Goal: Task Accomplishment & Management: Manage account settings

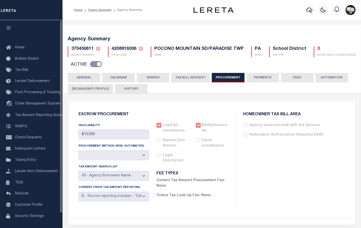
select select "6"
select select "3"
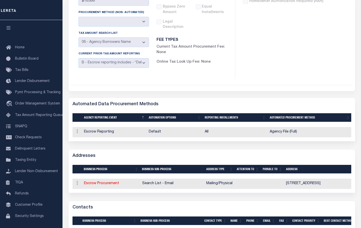
scroll to position [133, 0]
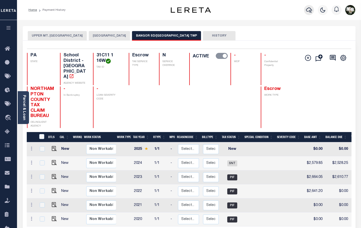
click at [310, 6] on button "button" at bounding box center [309, 10] width 10 height 10
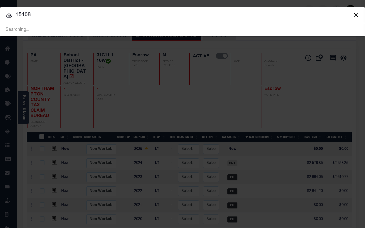
type input "15408"
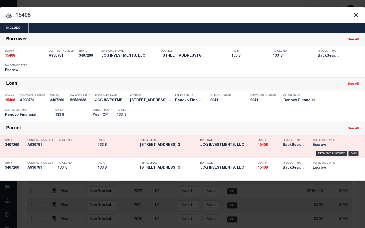
click at [293, 147] on h5 "BackSearch,Escrow" at bounding box center [294, 145] width 23 height 4
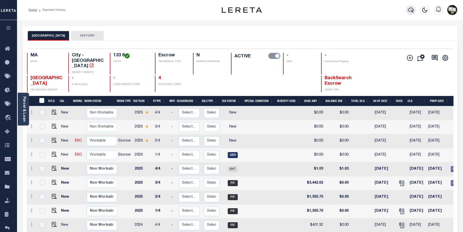
click at [361, 12] on icon "button" at bounding box center [411, 10] width 6 height 5
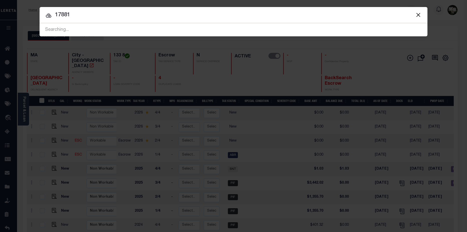
type input "17881"
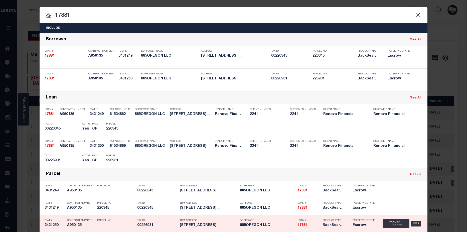
click at [54, 226] on h5 "3431250" at bounding box center [55, 225] width 20 height 4
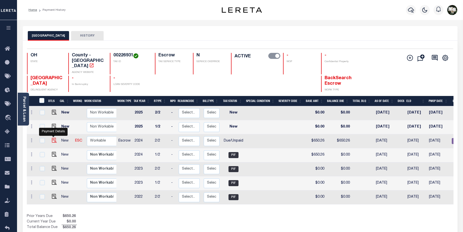
click at [52, 138] on img "" at bounding box center [54, 140] width 5 height 5
checkbox input "true"
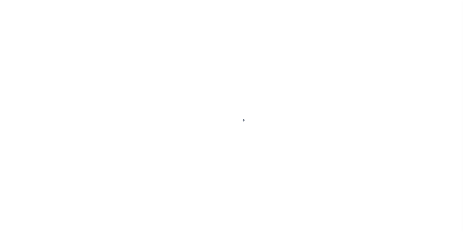
select select "DUE"
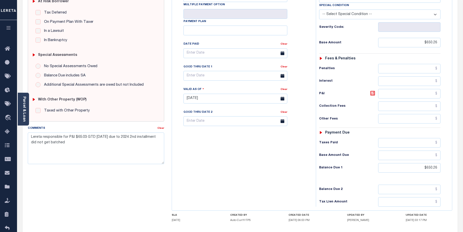
scroll to position [122, 0]
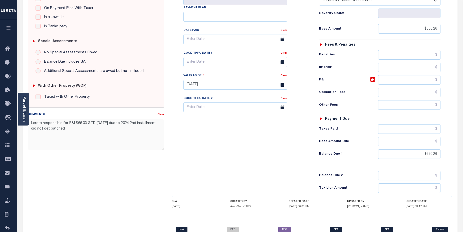
drag, startPoint x: 30, startPoint y: 124, endPoint x: 119, endPoint y: 133, distance: 89.3
click at [119, 133] on textarea "Lereta responsible for P&I $65.03 GTD [DATE] due to 2024 2nd installment did no…" at bounding box center [96, 135] width 137 height 32
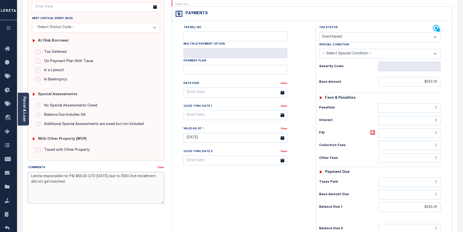
scroll to position [0, 0]
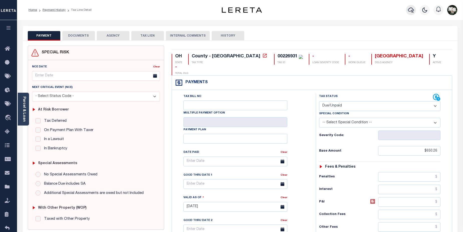
click at [406, 8] on button "button" at bounding box center [411, 10] width 10 height 10
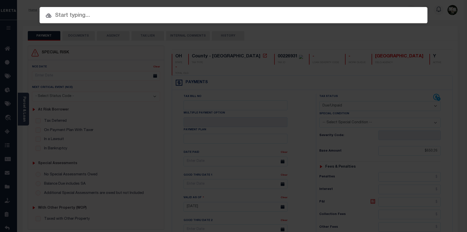
click at [102, 20] on input "text" at bounding box center [234, 15] width 388 height 9
paste input "306746465"
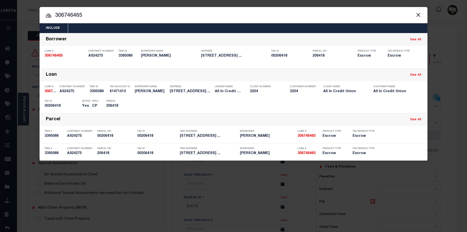
drag, startPoint x: 104, startPoint y: 16, endPoint x: 33, endPoint y: 7, distance: 71.8
click at [33, 7] on div "Include Loans TBM Customers Borrowers Payments (Lender Non-Disb) Payments (Lend…" at bounding box center [233, 116] width 467 height 232
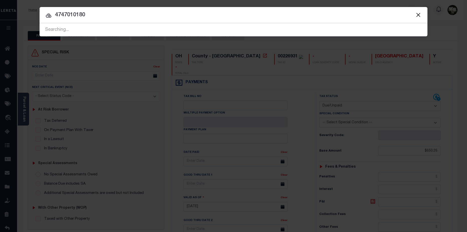
type input "4747010180"
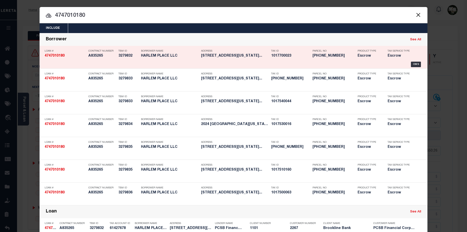
click at [126, 55] on h5 "3279832" at bounding box center [128, 56] width 20 height 4
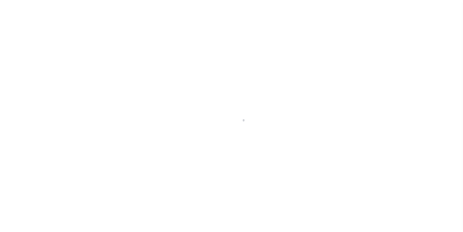
select select "Escrow"
type input "[STREET_ADDRESS]"
type input "PARCEL ID:1770-23"
type input "[US_STATE][GEOGRAPHIC_DATA]"
type input "16120"
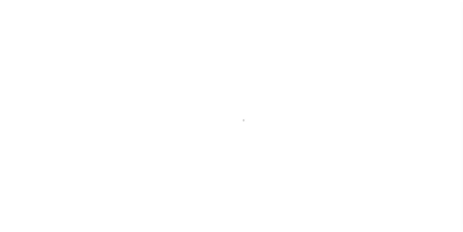
type input "NY"
select select
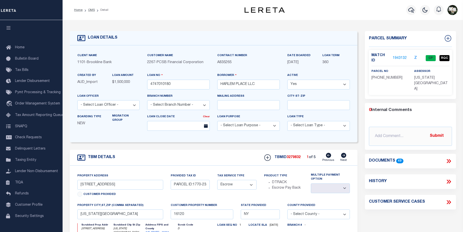
click at [401, 56] on link "1943132" at bounding box center [400, 58] width 14 height 5
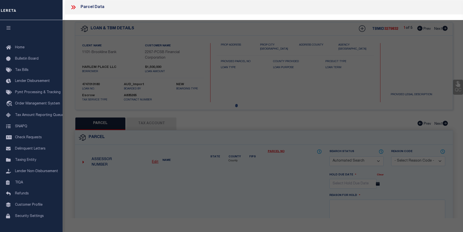
checkbox input "false"
select select "CP"
type input "ET HOMES LLC"
select select "AGW"
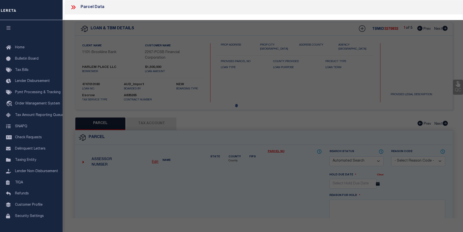
select select "ADD"
type input "149EAST 121 STREET,"
type input "NEW YORK NY 10035"
type textarea "Lot Area:1539 sf Lot Frontage:19'Lot Depth:81"
type textarea "HH - 6/10/25 - No change needed to Bad Parcel."
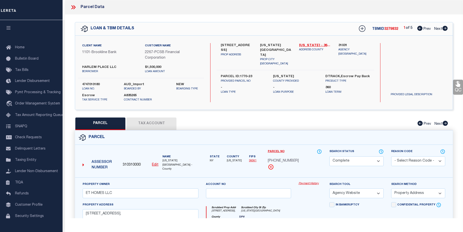
click at [311, 181] on link "Payment History" at bounding box center [310, 183] width 23 height 4
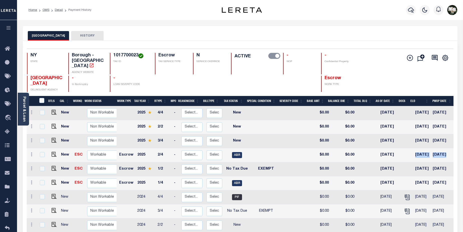
drag, startPoint x: 409, startPoint y: 149, endPoint x: 444, endPoint y: 147, distance: 34.6
click at [444, 148] on tr "New ESC Non Workable Workable Escrow 2025 2/4 - Select... Payment Reversal Taxa…" at bounding box center [274, 155] width 494 height 14
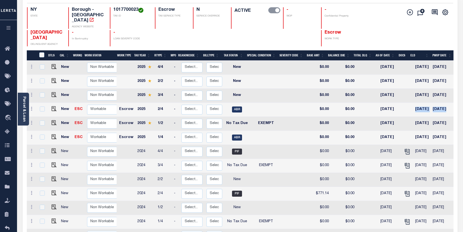
scroll to position [44, 0]
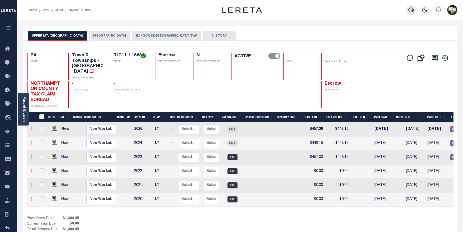
click at [413, 11] on icon "button" at bounding box center [411, 10] width 6 height 6
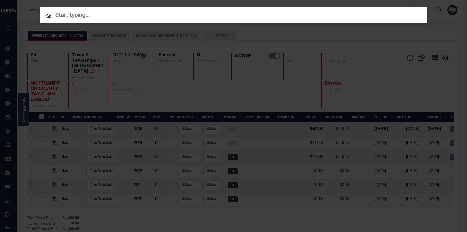
click at [62, 16] on input "text" at bounding box center [234, 15] width 388 height 9
paste input "3279836"
type input "3279836"
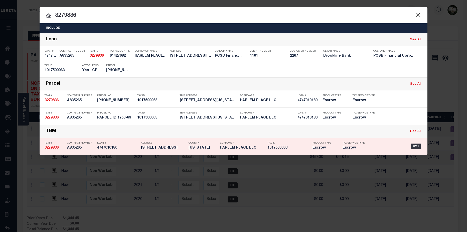
click at [355, 147] on h5 "Escrow" at bounding box center [354, 148] width 25 height 4
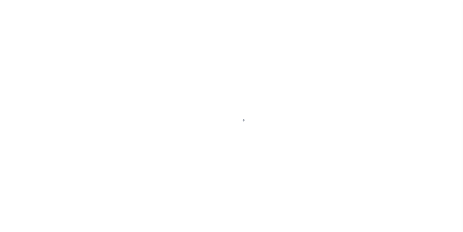
select select "Escrow"
type input "[STREET_ADDRESS]"
type input "PARCEL ID:1750-63"
type input "[US_STATE][GEOGRAPHIC_DATA]"
type input "16121"
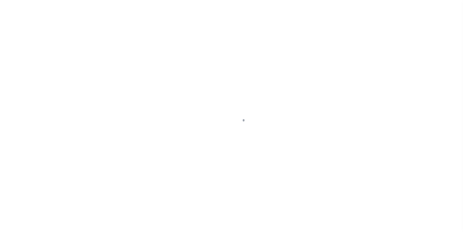
type input "NY"
select select
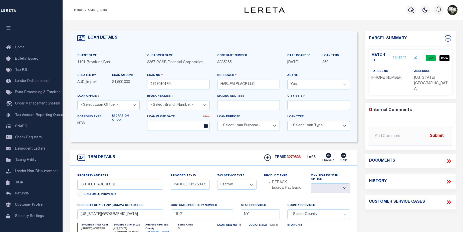
click at [399, 56] on link "1943121" at bounding box center [400, 58] width 14 height 5
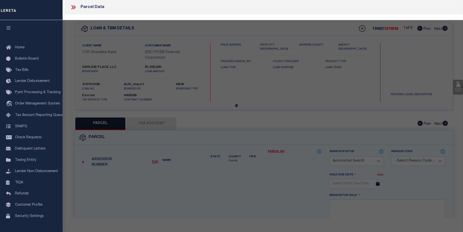
checkbox input "false"
select select "CP"
type input "ET HOMES LLC"
select select "AGW"
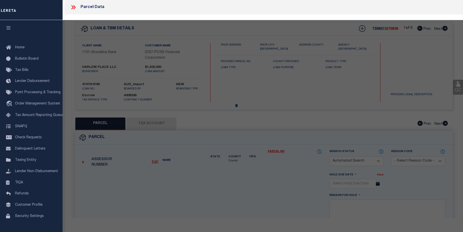
select select "LIP"
type input "22 EAST 126 STREET,"
checkbox input "false"
type input "NEW YORK NY 10035"
type textarea "Lot Area:1873 sf Lot Frontage:18.75'Lot Depth:99.92"
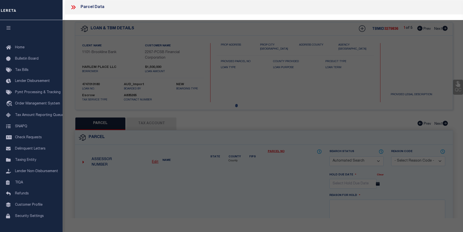
type textarea "HH - 6/10/25 - Bad Parcel - Tax id number matches edit mask"
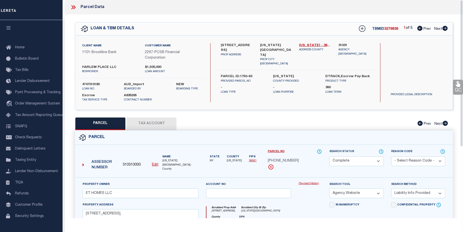
click at [302, 181] on link "Payment History" at bounding box center [310, 183] width 23 height 4
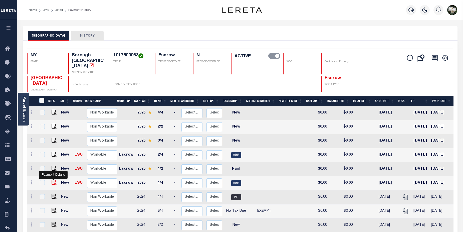
click at [52, 180] on img "" at bounding box center [54, 182] width 5 height 5
checkbox input "true"
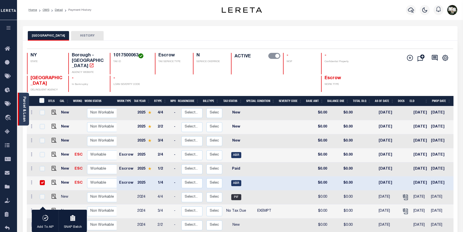
click at [20, 115] on div "Parcel & Loan" at bounding box center [23, 109] width 11 height 33
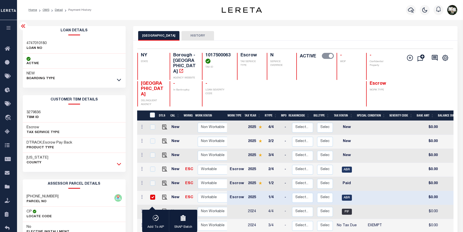
click at [120, 164] on icon at bounding box center [119, 163] width 4 height 5
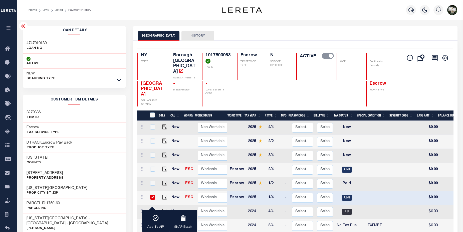
click at [404, 14] on div at bounding box center [411, 10] width 14 height 18
click at [412, 10] on icon "button" at bounding box center [411, 10] width 6 height 6
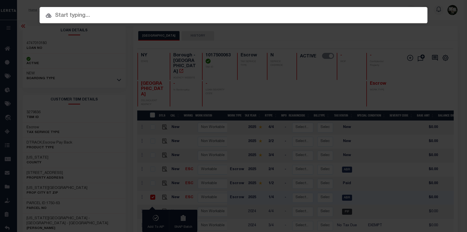
click at [60, 13] on input "text" at bounding box center [234, 15] width 388 height 9
paste input "3279834"
type input "3279834"
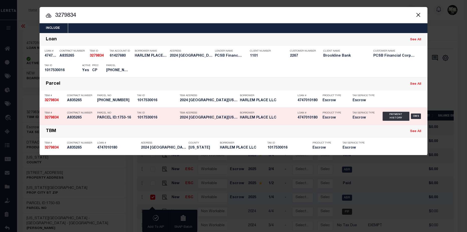
click at [77, 117] on h5 "A835265" at bounding box center [81, 118] width 28 height 4
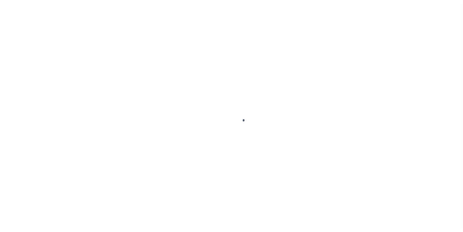
select select "ABR"
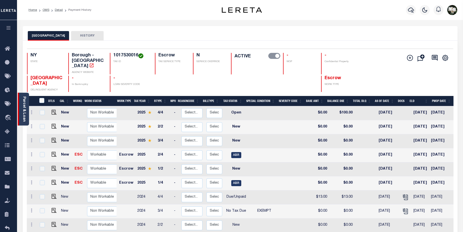
click at [21, 115] on div "Parcel & Loan" at bounding box center [23, 109] width 11 height 33
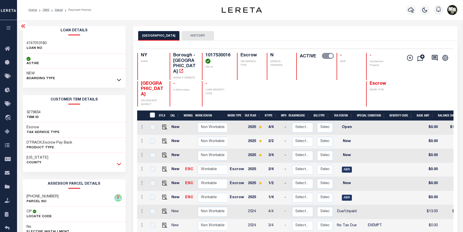
click at [117, 165] on icon at bounding box center [119, 163] width 4 height 5
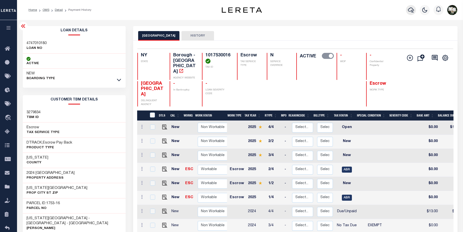
click at [412, 9] on icon "button" at bounding box center [411, 10] width 6 height 5
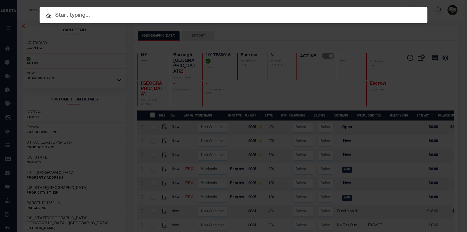
click at [123, 18] on input "text" at bounding box center [234, 15] width 388 height 9
drag, startPoint x: 123, startPoint y: 18, endPoint x: 85, endPoint y: 14, distance: 38.5
click at [85, 14] on input "text" at bounding box center [234, 15] width 388 height 9
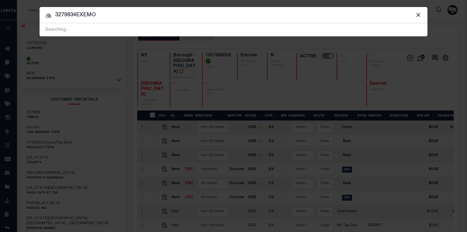
drag, startPoint x: 103, startPoint y: 16, endPoint x: 75, endPoint y: 22, distance: 28.8
click at [77, 15] on input "3279834EXEMO" at bounding box center [234, 15] width 388 height 9
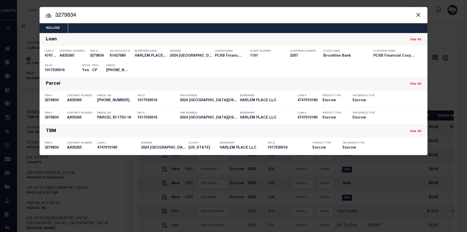
drag, startPoint x: 72, startPoint y: 17, endPoint x: 78, endPoint y: 17, distance: 5.8
click at [78, 17] on input "3279834" at bounding box center [234, 15] width 388 height 9
type input "3279833"
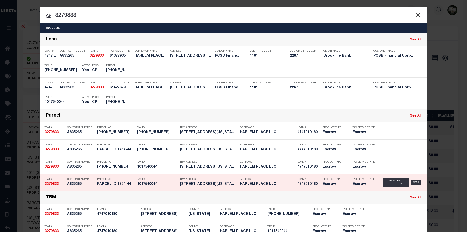
click at [99, 186] on h5 "PARCEL ID:1754-44" at bounding box center [116, 184] width 38 height 4
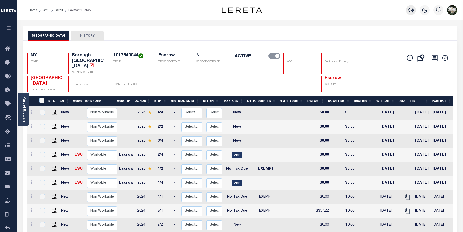
click at [411, 12] on icon "button" at bounding box center [411, 10] width 6 height 6
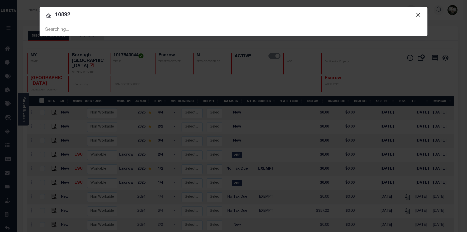
type input "10892"
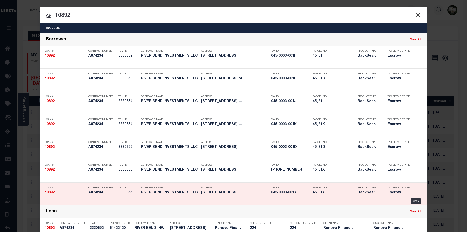
click at [156, 192] on h5 "RIVER BEND INVESTMENTS LLC" at bounding box center [170, 192] width 58 height 4
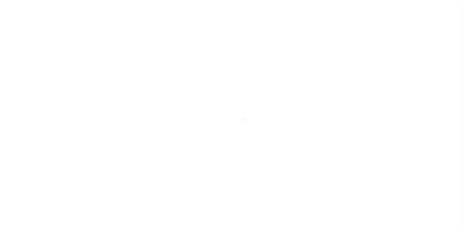
select select "10"
select select "Escrow"
type input "[STREET_ADDRESS]"
select select
type input "Mashpee, MA 02649"
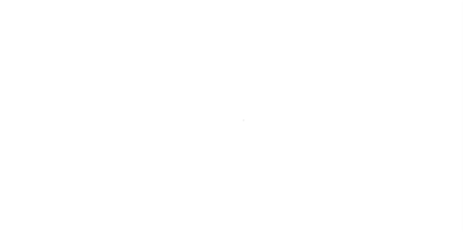
type input "a0k8Y00000jclc0"
type input "MA"
select select
type textarea "LEGAL REQUIRED"
select select "14701"
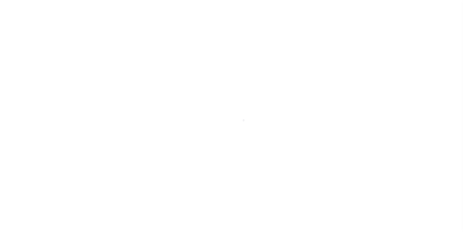
select select "25066"
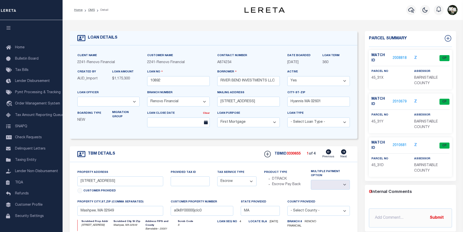
click at [397, 56] on link "2008818" at bounding box center [400, 58] width 14 height 5
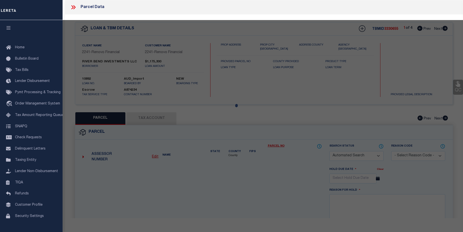
checkbox input "false"
select select "CP"
type input "[PERSON_NAME] RIVER BEND VILLAGE TRUST"
select select "AGW"
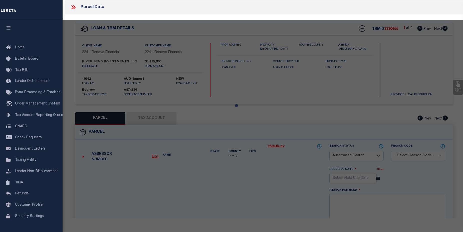
select select
type input "[STREET_ADDRESS]"
checkbox input "false"
type input "Mashpee, MA 02649"
type textarea "UNit 21"
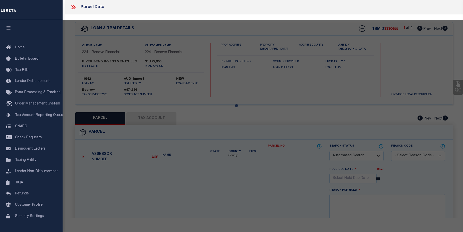
type textarea "Completed based on given legal document"
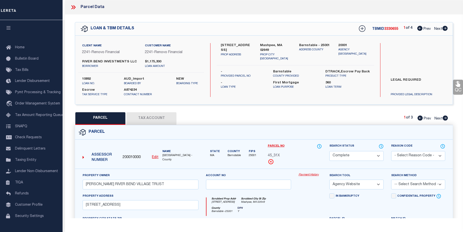
click at [313, 177] on div "Payment History" at bounding box center [310, 183] width 31 height 21
click at [311, 175] on link "Payment History" at bounding box center [310, 175] width 23 height 4
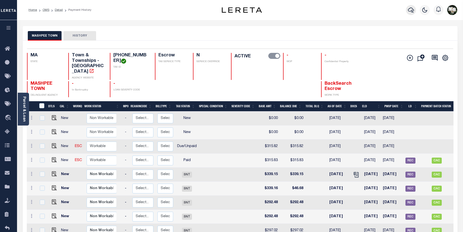
click at [412, 12] on icon "button" at bounding box center [411, 10] width 6 height 6
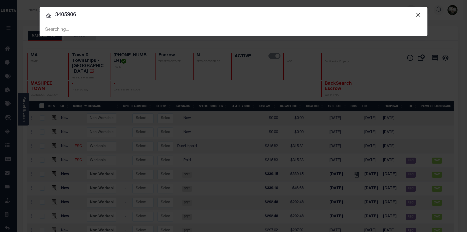
type input "3405906"
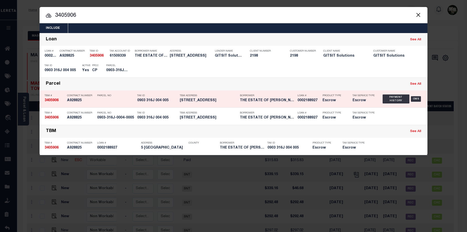
click at [356, 102] on h5 "Escrow" at bounding box center [363, 100] width 23 height 4
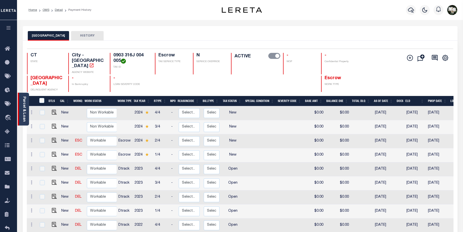
click at [21, 116] on div "Parcel & Loan" at bounding box center [23, 109] width 11 height 33
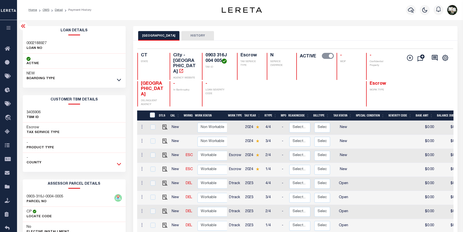
click at [118, 163] on icon at bounding box center [119, 163] width 4 height 5
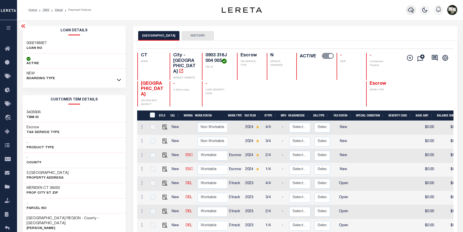
click at [407, 11] on button "button" at bounding box center [411, 10] width 10 height 10
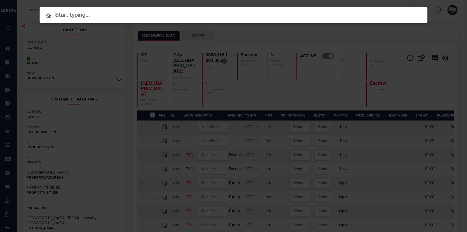
click at [81, 18] on input "text" at bounding box center [234, 15] width 388 height 9
paste input "3392363"
type input "3392363"
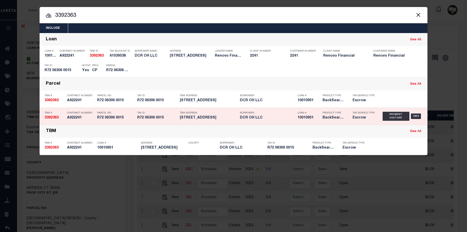
click at [377, 119] on div "Tax Service Type Escrow" at bounding box center [364, 116] width 30 height 15
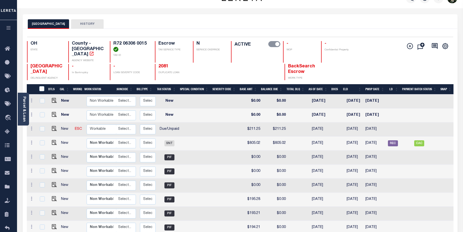
scroll to position [1, 0]
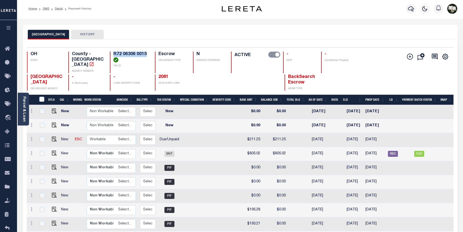
drag, startPoint x: 114, startPoint y: 54, endPoint x: 147, endPoint y: 54, distance: 33.0
click at [147, 54] on h4 "R72 06306 0015" at bounding box center [131, 57] width 36 height 11
copy h4 "R72 06306 0015"
click at [25, 114] on link "Parcel & Loan" at bounding box center [24, 108] width 4 height 25
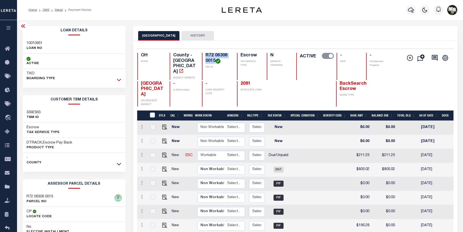
click at [119, 82] on icon at bounding box center [119, 79] width 4 height 5
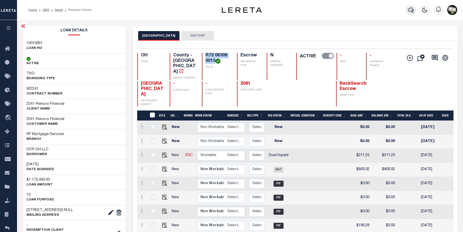
click at [410, 9] on icon "button" at bounding box center [411, 10] width 6 height 6
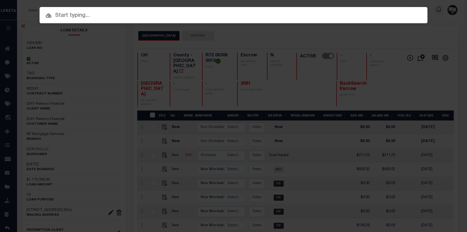
click at [111, 14] on input "text" at bounding box center [234, 15] width 388 height 9
paste input "3308577"
type input "3308577"
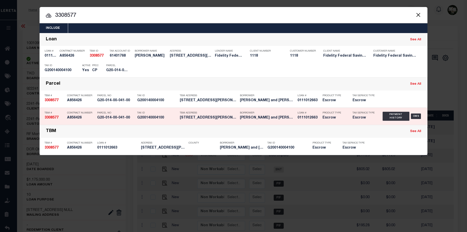
click at [314, 117] on h5 "0111012663" at bounding box center [308, 118] width 23 height 4
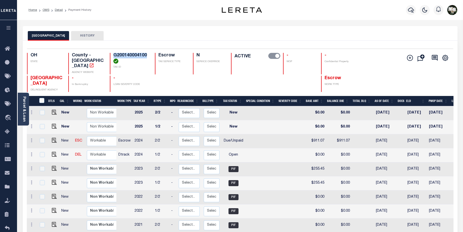
drag, startPoint x: 114, startPoint y: 56, endPoint x: 149, endPoint y: 55, distance: 35.0
click at [149, 55] on div "OH STATE County - OH AGENCY WEBSITE G200140004100 TAX ID Escrow TAX SERVICE TYP…" at bounding box center [204, 64] width 355 height 22
copy h4 "G200140004100"
click at [411, 12] on icon "button" at bounding box center [411, 10] width 6 height 6
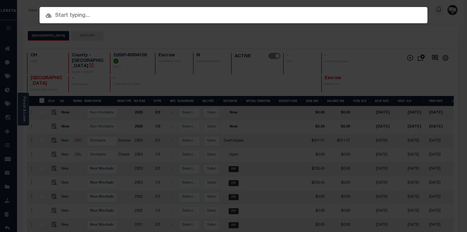
click at [104, 13] on input "text" at bounding box center [234, 15] width 388 height 9
paste input "3244299"
type input "3244299"
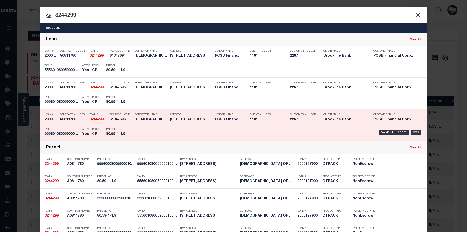
click at [156, 123] on div "Borrower Name CHABAD OF BEDFORD INC" at bounding box center [151, 118] width 33 height 15
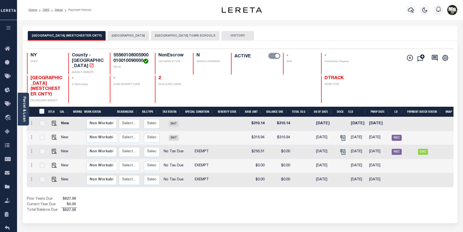
scroll to position [0, 65]
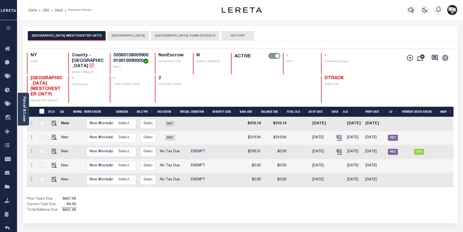
click at [135, 33] on button "[GEOGRAPHIC_DATA]" at bounding box center [128, 36] width 41 height 10
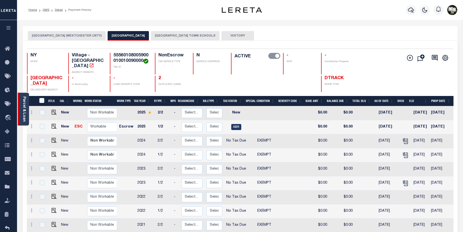
click at [23, 103] on link "Parcel & Loan" at bounding box center [24, 108] width 4 height 25
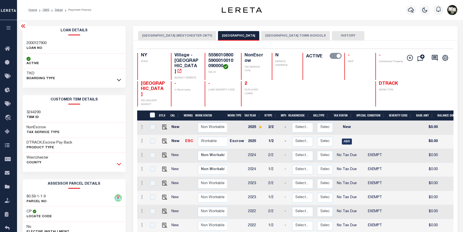
click at [119, 165] on icon at bounding box center [119, 164] width 4 height 3
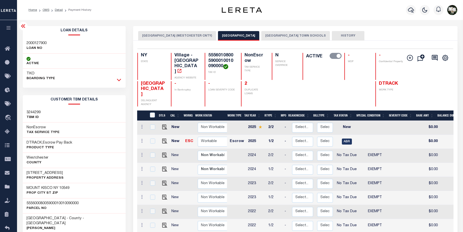
click at [118, 81] on icon at bounding box center [119, 80] width 4 height 3
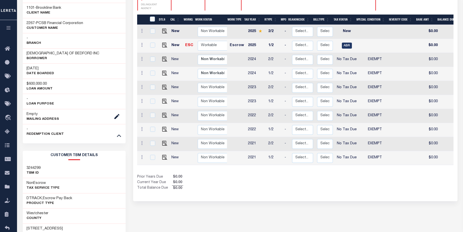
scroll to position [50, 0]
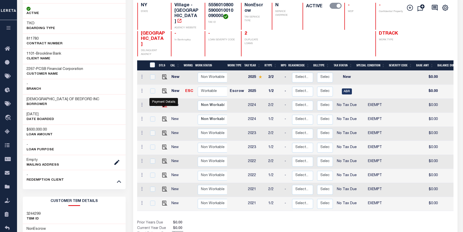
click at [164, 102] on img "" at bounding box center [164, 104] width 5 height 5
checkbox input "true"
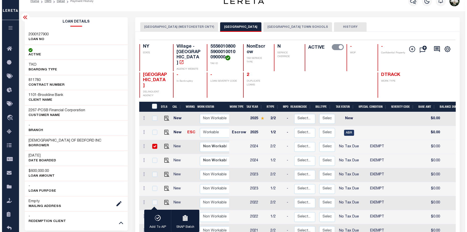
scroll to position [0, 0]
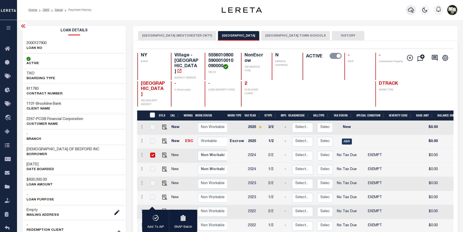
click at [410, 13] on icon "button" at bounding box center [411, 10] width 6 height 6
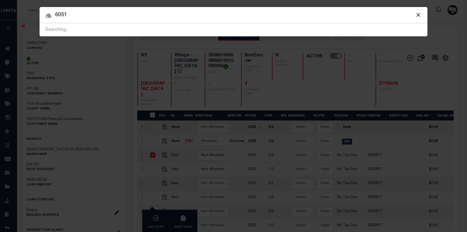
type input "6051"
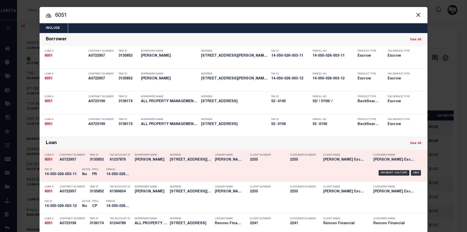
click at [347, 158] on h5 "[PERSON_NAME] Exchange Bank" at bounding box center [344, 160] width 43 height 4
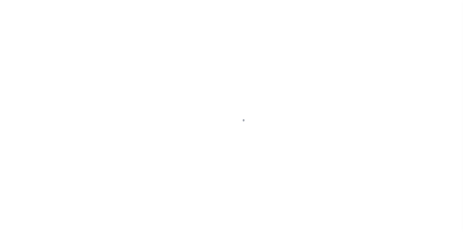
select select "NTX"
select select "5"
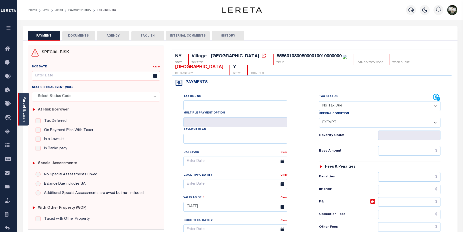
click at [24, 110] on link "Parcel & Loan" at bounding box center [24, 108] width 4 height 25
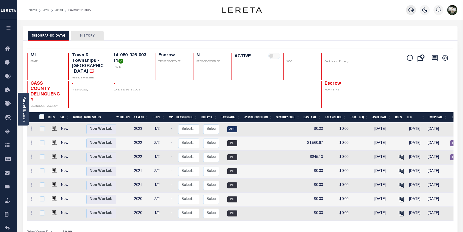
click at [415, 11] on button "button" at bounding box center [411, 10] width 10 height 10
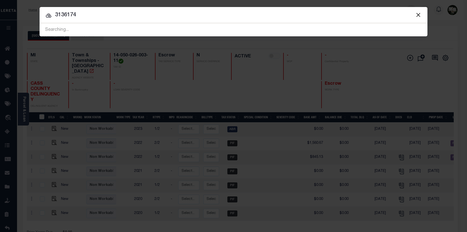
type input "3136174"
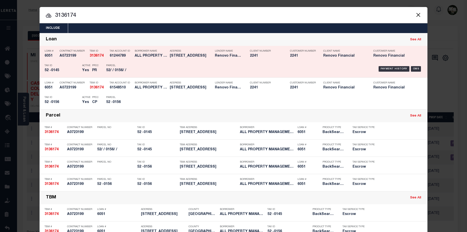
click at [234, 56] on h5 "Renovo Financial" at bounding box center [229, 56] width 28 height 4
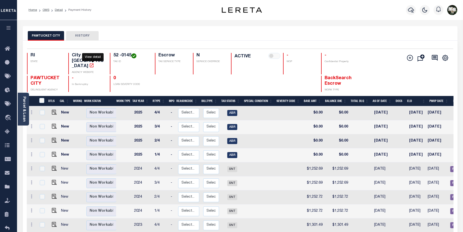
click at [93, 63] on icon "" at bounding box center [91, 65] width 5 height 5
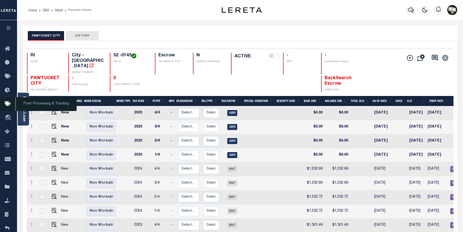
click at [23, 111] on span "Pymt Processing & Tracking" at bounding box center [46, 104] width 62 height 14
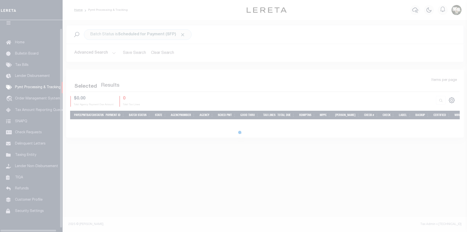
scroll to position [12, 0]
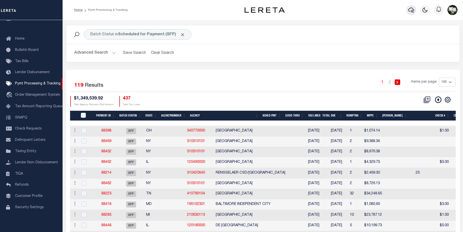
click at [410, 10] on icon "button" at bounding box center [411, 10] width 6 height 6
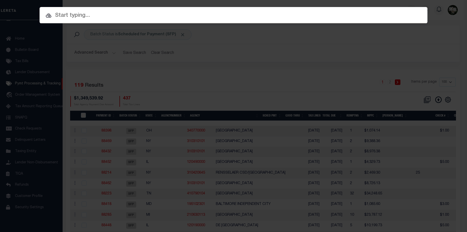
click at [77, 18] on input "text" at bounding box center [234, 15] width 388 height 9
paste input "3244299"
type input "3244299"
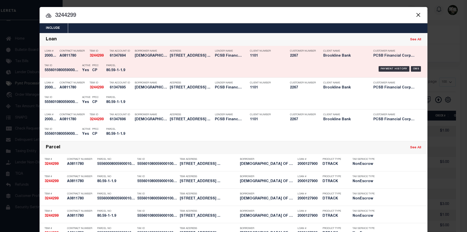
click at [156, 58] on h5 "[DEMOGRAPHIC_DATA] OF BEDFORD INC" at bounding box center [151, 56] width 33 height 4
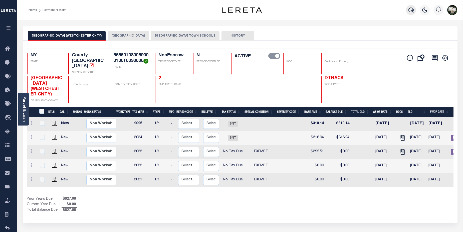
click at [409, 8] on icon "button" at bounding box center [411, 10] width 6 height 6
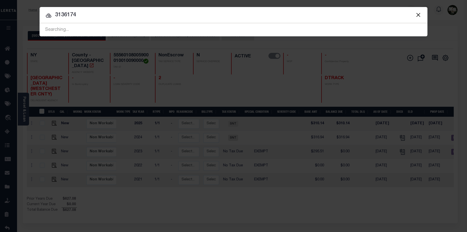
type input "3136174"
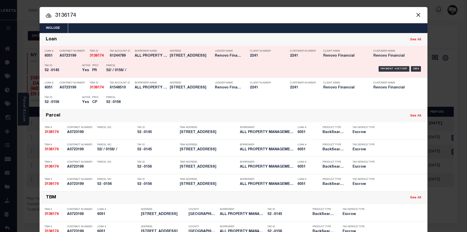
click at [166, 57] on div "Address [STREET_ADDRESS]" at bounding box center [188, 54] width 45 height 15
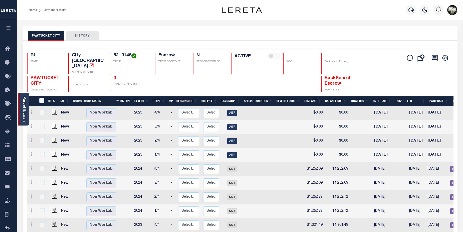
click at [25, 100] on link "Parcel & Loan" at bounding box center [24, 108] width 4 height 25
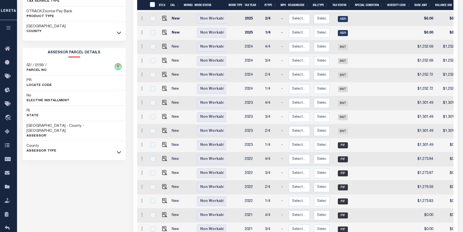
scroll to position [150, 0]
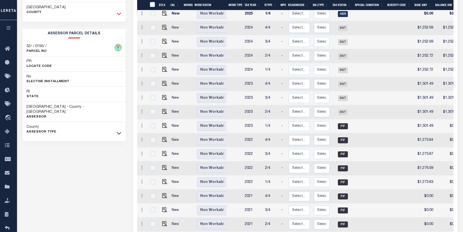
click at [118, 12] on icon at bounding box center [119, 13] width 4 height 5
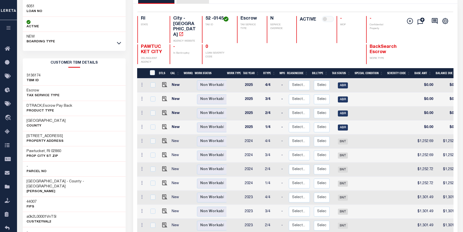
scroll to position [35, 0]
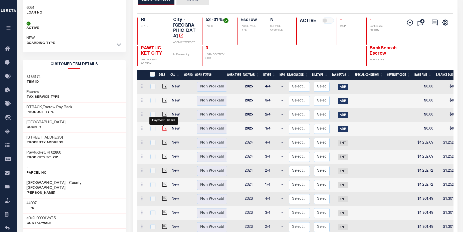
click at [162, 126] on img "" at bounding box center [164, 128] width 5 height 5
checkbox input "true"
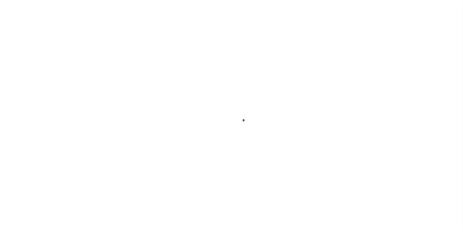
checkbox input "false"
type input "[DATE]"
select select "ABR"
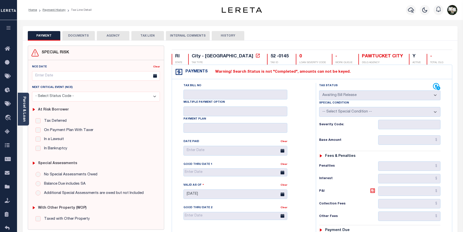
scroll to position [137, 0]
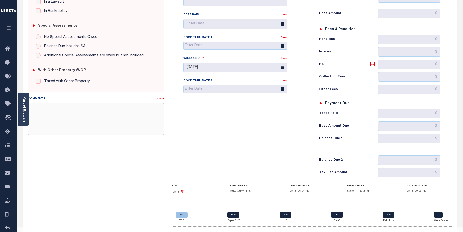
click at [46, 107] on textarea "Comments" at bounding box center [96, 119] width 137 height 32
type textarea "acct# to view online is 153850."
type input "[DATE]"
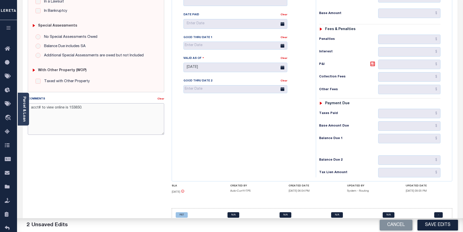
click at [88, 109] on textarea "acct# to view online is 153850." at bounding box center [96, 119] width 137 height 32
paste textarea "If the remaining or any subsequent installment is not paid before the due date,…"
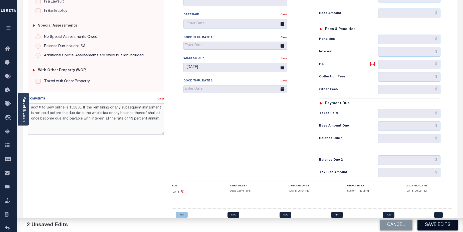
type textarea "acct# to view online is 153850. If the remaining or any subsequent installment …"
click at [443, 227] on button "Save Edits" at bounding box center [437, 224] width 41 height 11
checkbox input "false"
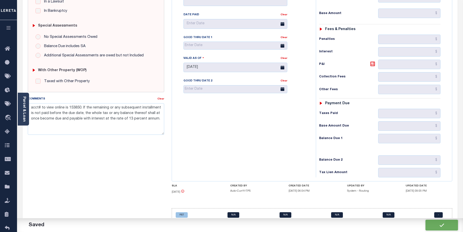
checkbox input "false"
type input "[DATE]"
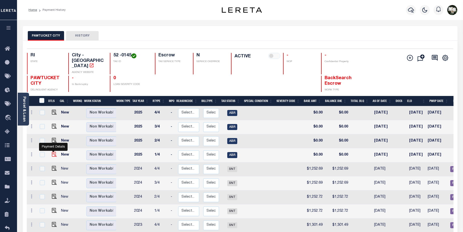
click at [54, 152] on img "" at bounding box center [54, 154] width 5 height 5
checkbox input "true"
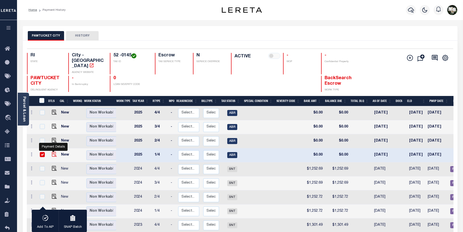
click at [52, 152] on img "" at bounding box center [54, 154] width 5 height 5
checkbox input "false"
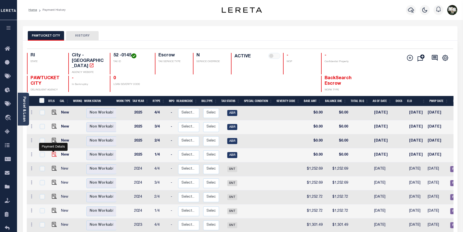
click at [55, 152] on img "" at bounding box center [54, 154] width 5 height 5
checkbox input "true"
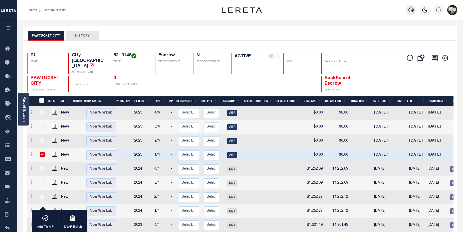
click at [411, 11] on icon "button" at bounding box center [411, 10] width 6 height 5
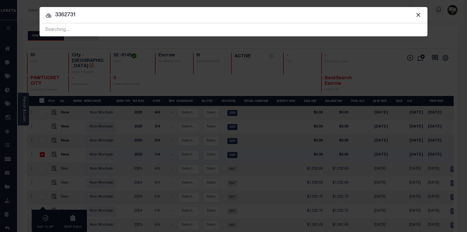
type input "3362731"
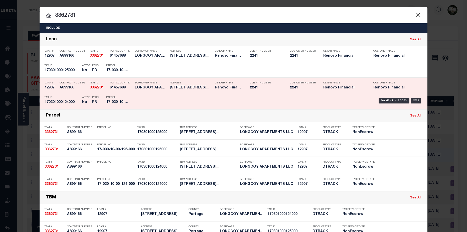
click at [215, 81] on div "Lender Name Renovo Financial" at bounding box center [229, 86] width 28 height 15
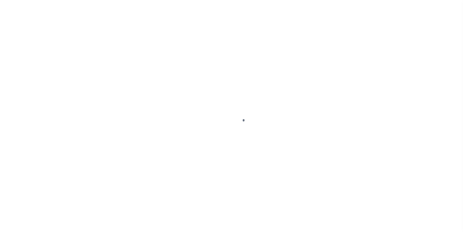
select select "ABR"
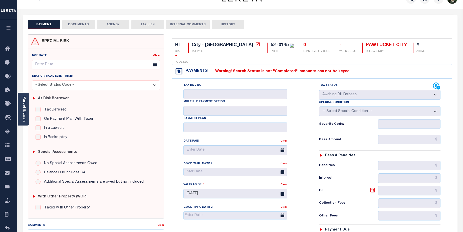
scroll to position [15, 0]
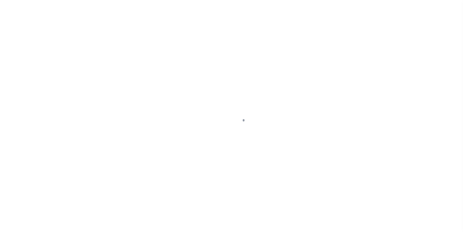
select select "ABR"
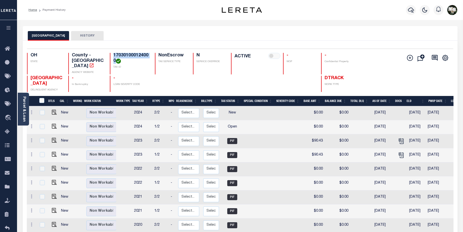
drag, startPoint x: 113, startPoint y: 56, endPoint x: 116, endPoint y: 59, distance: 4.4
click at [116, 59] on div "170301000124000 TAX ID" at bounding box center [129, 64] width 39 height 22
copy h4 "170301000124000"
click at [53, 124] on img "" at bounding box center [54, 126] width 5 height 5
checkbox input "true"
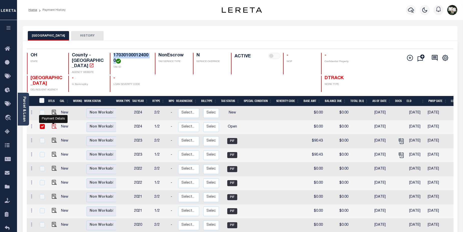
checkbox input "true"
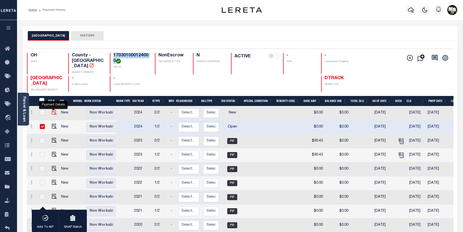
click at [52, 110] on img "" at bounding box center [54, 112] width 5 height 5
checkbox input "true"
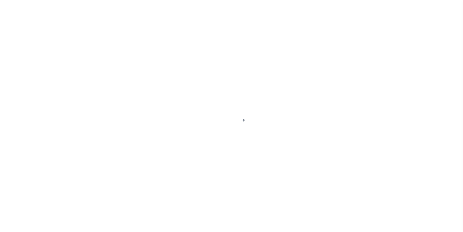
select select "OP2"
select select "NW2"
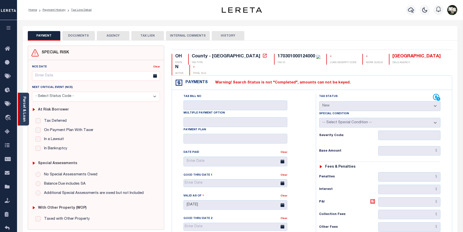
click at [23, 116] on link "Parcel & Loan" at bounding box center [24, 108] width 4 height 25
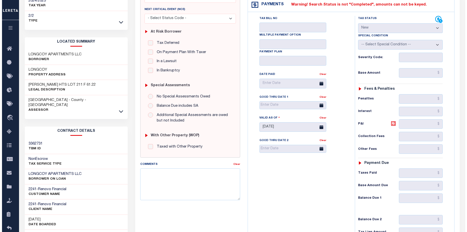
scroll to position [3, 0]
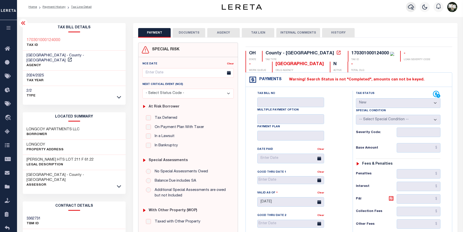
click at [410, 5] on icon "button" at bounding box center [411, 7] width 6 height 5
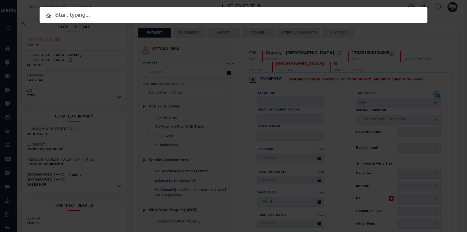
click at [134, 15] on input "text" at bounding box center [234, 15] width 388 height 9
drag, startPoint x: 134, startPoint y: 15, endPoint x: 98, endPoint y: 14, distance: 36.3
click at [98, 12] on div "Include Loans TBM Customers Borrowers Payments (Lender Non-Disb) Payments (Lend…" at bounding box center [234, 15] width 388 height 16
click at [91, 15] on input "text" at bounding box center [234, 15] width 388 height 9
paste input "2900300580189"
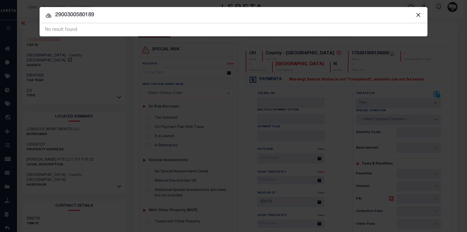
click at [417, 13] on button "Close" at bounding box center [418, 15] width 7 height 7
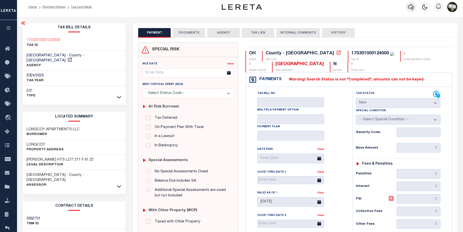
click at [412, 8] on icon "button" at bounding box center [411, 7] width 6 height 5
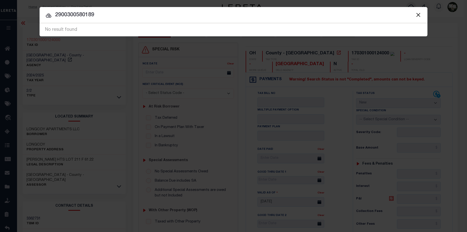
click at [412, 8] on span at bounding box center [417, 15] width 19 height 16
drag, startPoint x: 95, startPoint y: 14, endPoint x: 47, endPoint y: 16, distance: 48.1
click at [47, 23] on div "2900300580189 No result found" at bounding box center [234, 29] width 388 height 13
drag, startPoint x: 100, startPoint y: 16, endPoint x: 45, endPoint y: 16, distance: 55.3
click at [45, 16] on input "2900300580189" at bounding box center [234, 15] width 388 height 9
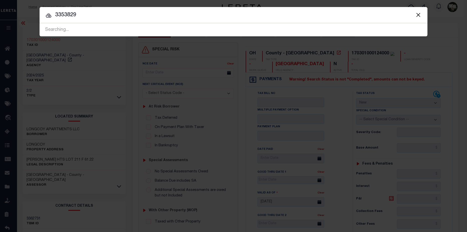
type input "3353829"
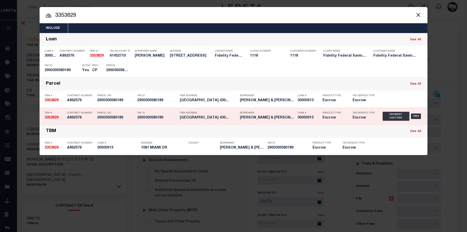
click at [161, 116] on h5 "2900300580189" at bounding box center [157, 118] width 40 height 4
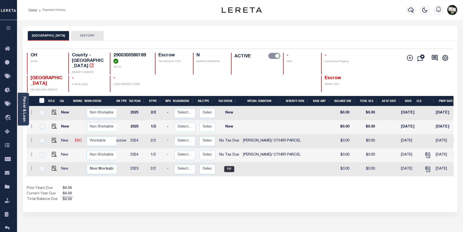
scroll to position [0, 5]
drag, startPoint x: 114, startPoint y: 55, endPoint x: 146, endPoint y: 56, distance: 31.8
click at [146, 56] on h4 "2900300580189" at bounding box center [131, 58] width 36 height 11
copy h4 "2900300580189"
click at [23, 106] on link "Parcel & Loan" at bounding box center [24, 108] width 4 height 25
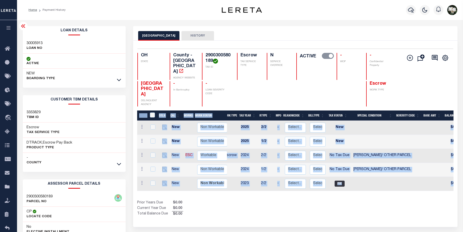
drag, startPoint x: 319, startPoint y: 179, endPoint x: 344, endPoint y: 178, distance: 25.0
click at [356, 176] on div "DTLS CAL WorkQ Work Status Work Type Tax Year RType MPO ReasonCode BillType Tax…" at bounding box center [295, 163] width 316 height 106
click at [320, 200] on div "Show Tax Lines before Bill Release Date Prior Years Due $0.00 Current Year Due …" at bounding box center [295, 208] width 316 height 17
click at [306, 200] on div "Show Tax Lines before Bill Release Date Prior Years Due $0.00 Current Year Due …" at bounding box center [295, 208] width 316 height 17
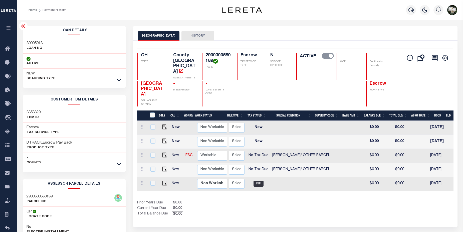
scroll to position [0, 74]
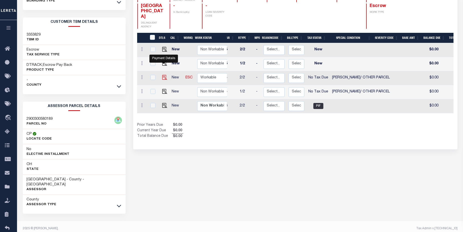
click at [163, 75] on img "" at bounding box center [164, 77] width 5 height 5
checkbox input "true"
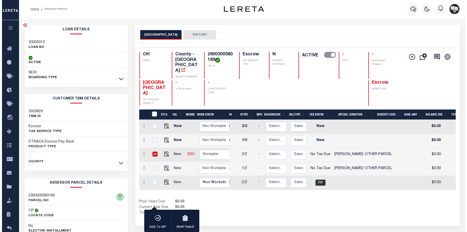
scroll to position [0, 0]
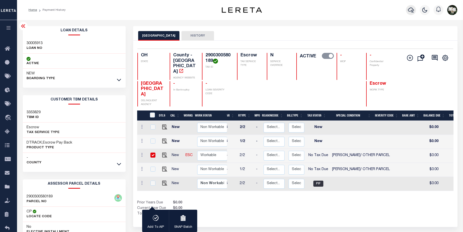
click at [408, 9] on icon "button" at bounding box center [411, 10] width 6 height 6
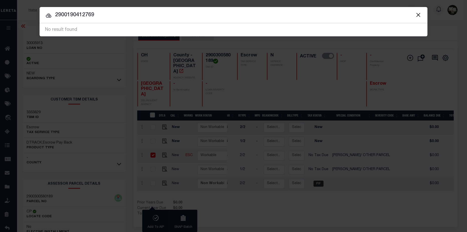
drag, startPoint x: 101, startPoint y: 18, endPoint x: -9, endPoint y: 16, distance: 109.9
click at [0, 16] on html "Home Payment History Profile Sign out" at bounding box center [233, 157] width 467 height 314
type input "3372294"
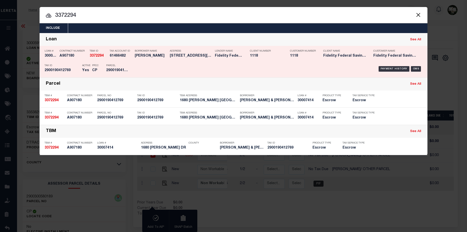
click at [133, 57] on div "Borrower Name [PERSON_NAME]" at bounding box center [148, 54] width 35 height 15
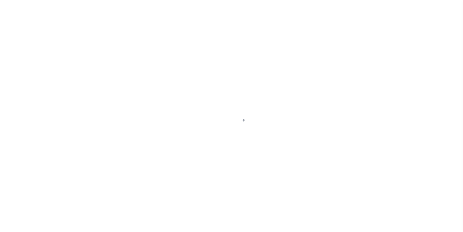
select select "NTX"
select select "11"
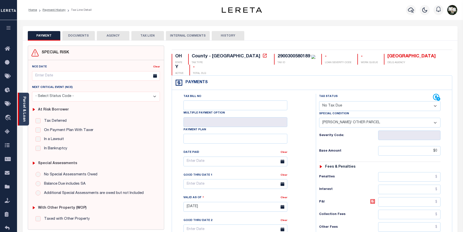
click at [22, 118] on div "Parcel & Loan" at bounding box center [23, 109] width 11 height 33
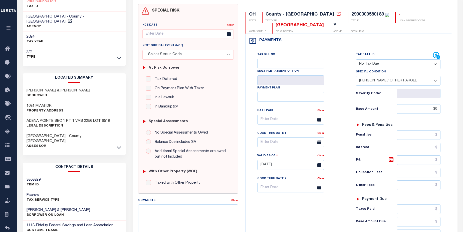
scroll to position [1, 0]
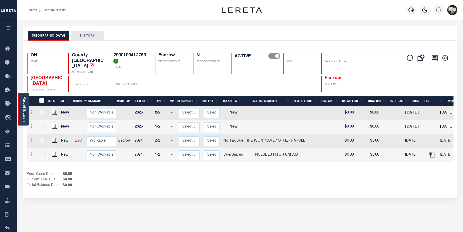
click at [22, 109] on div "Parcel & Loan" at bounding box center [23, 109] width 11 height 33
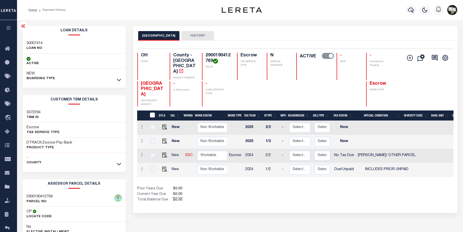
click at [117, 164] on link at bounding box center [119, 164] width 6 height 4
